Goal: Complete application form: Complete application form

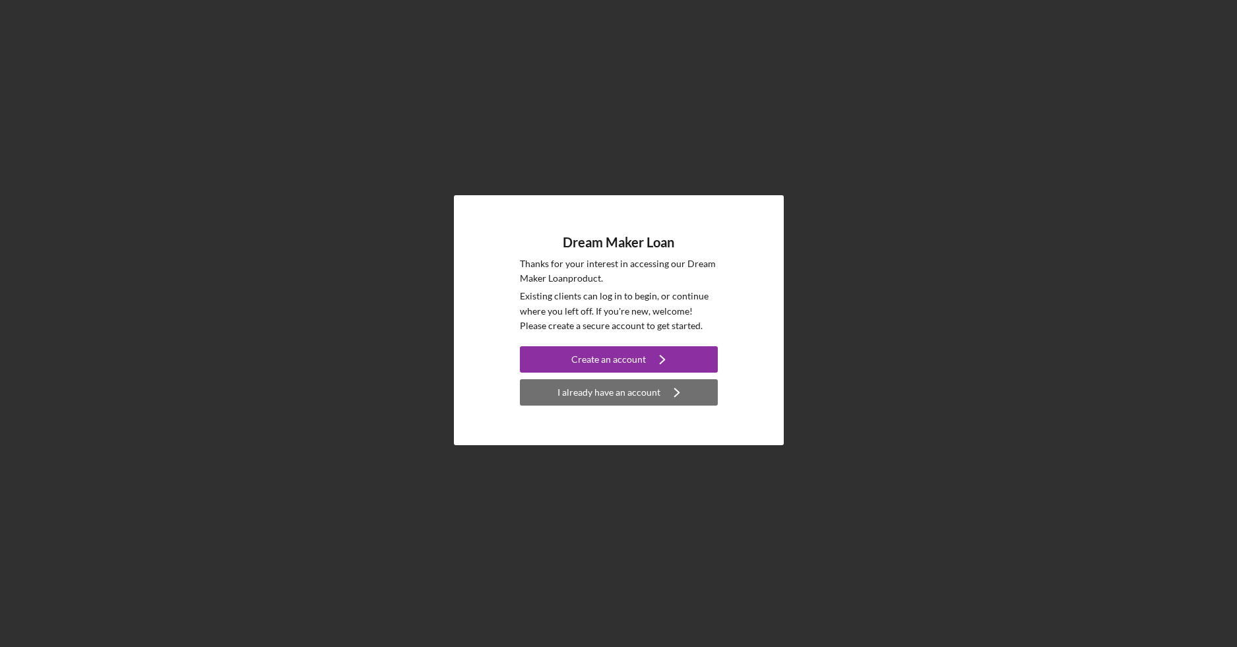
click at [564, 392] on div "I already have an account" at bounding box center [608, 392] width 103 height 26
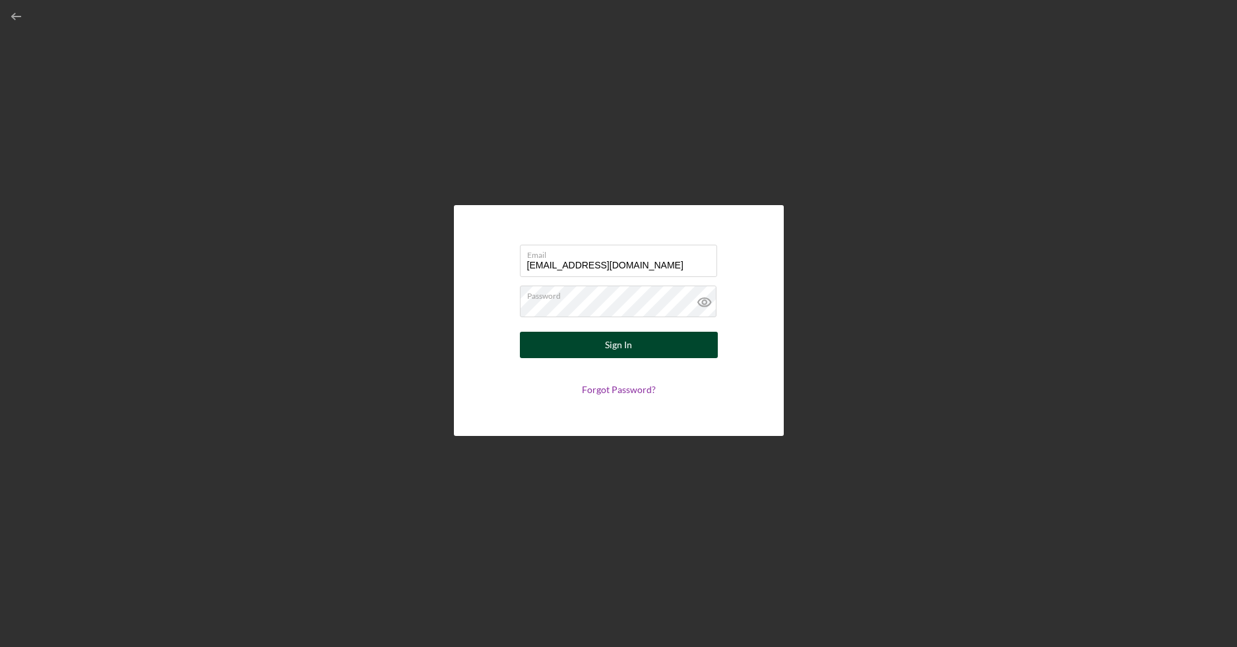
click at [548, 340] on button "Sign In" at bounding box center [619, 345] width 198 height 26
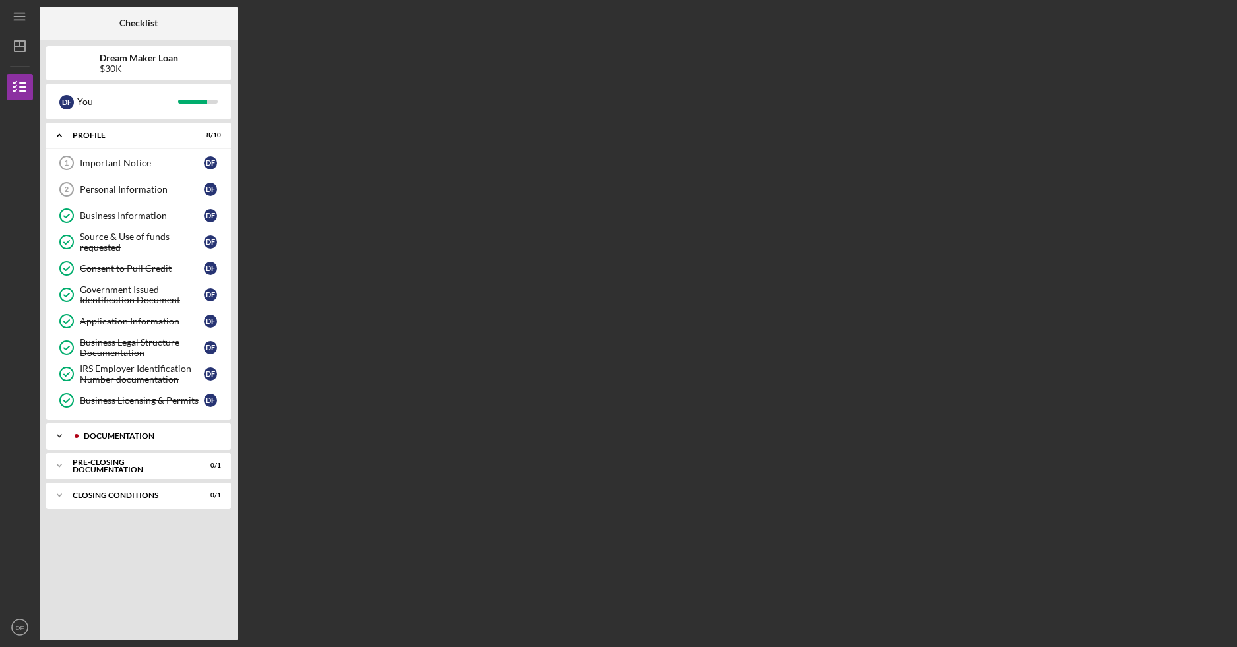
click at [178, 433] on div "Documentation" at bounding box center [149, 436] width 131 height 8
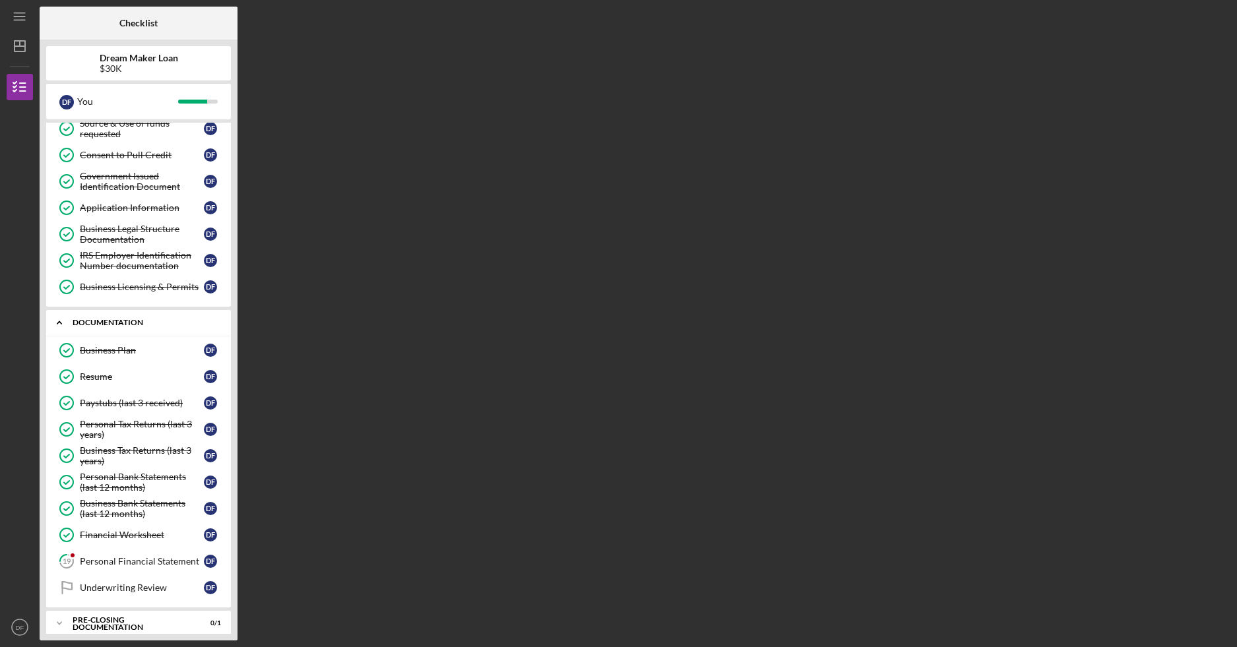
scroll to position [135, 0]
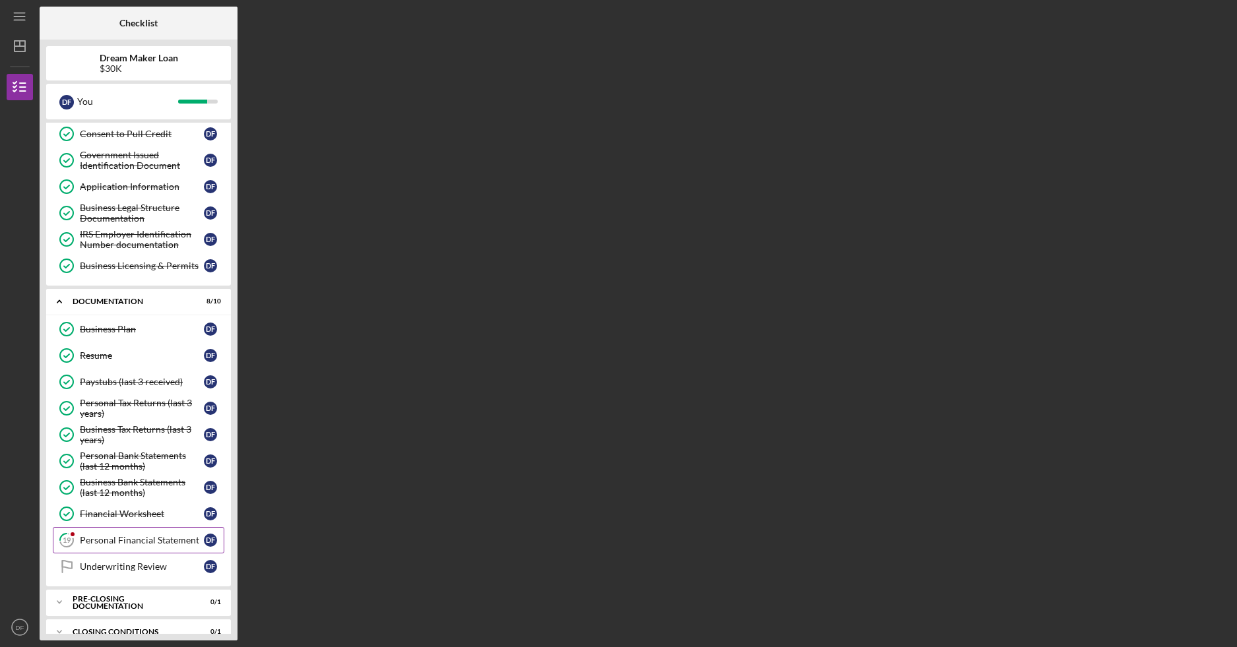
click at [111, 536] on div "Personal Financial Statement" at bounding box center [142, 540] width 124 height 11
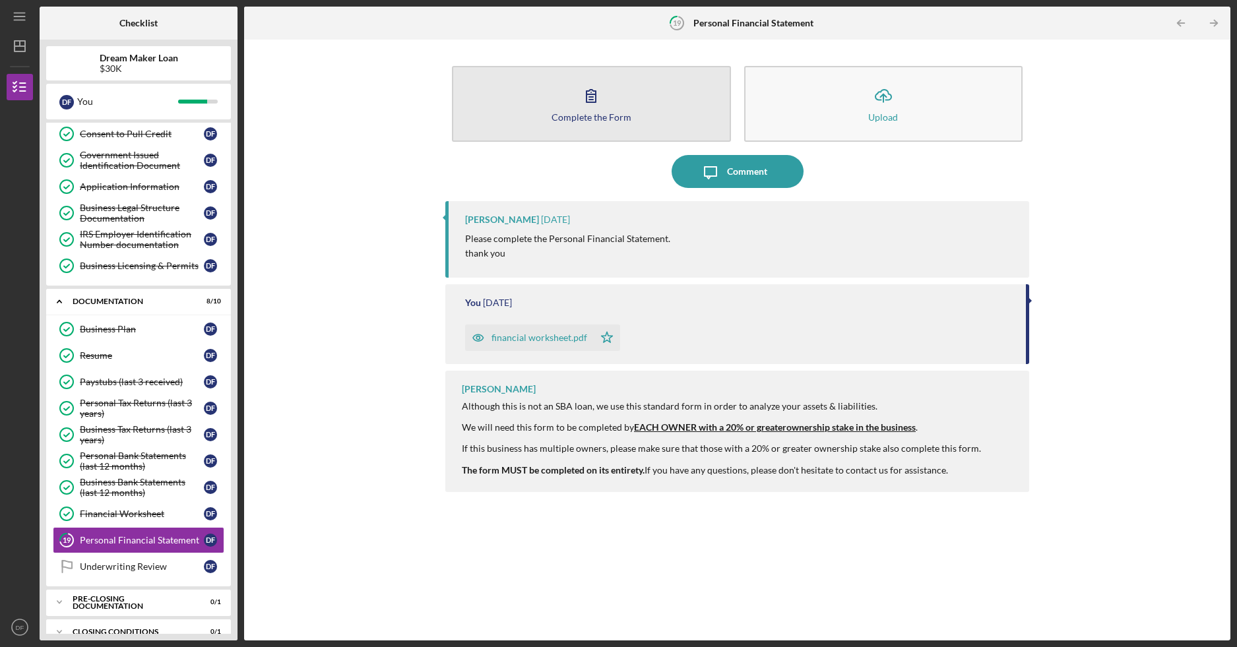
click at [593, 106] on icon "button" at bounding box center [590, 95] width 33 height 33
click at [591, 102] on icon "button" at bounding box center [590, 96] width 9 height 13
click at [590, 102] on icon "button" at bounding box center [590, 96] width 9 height 13
click at [597, 96] on icon "button" at bounding box center [590, 95] width 33 height 33
